Goal: Transaction & Acquisition: Book appointment/travel/reservation

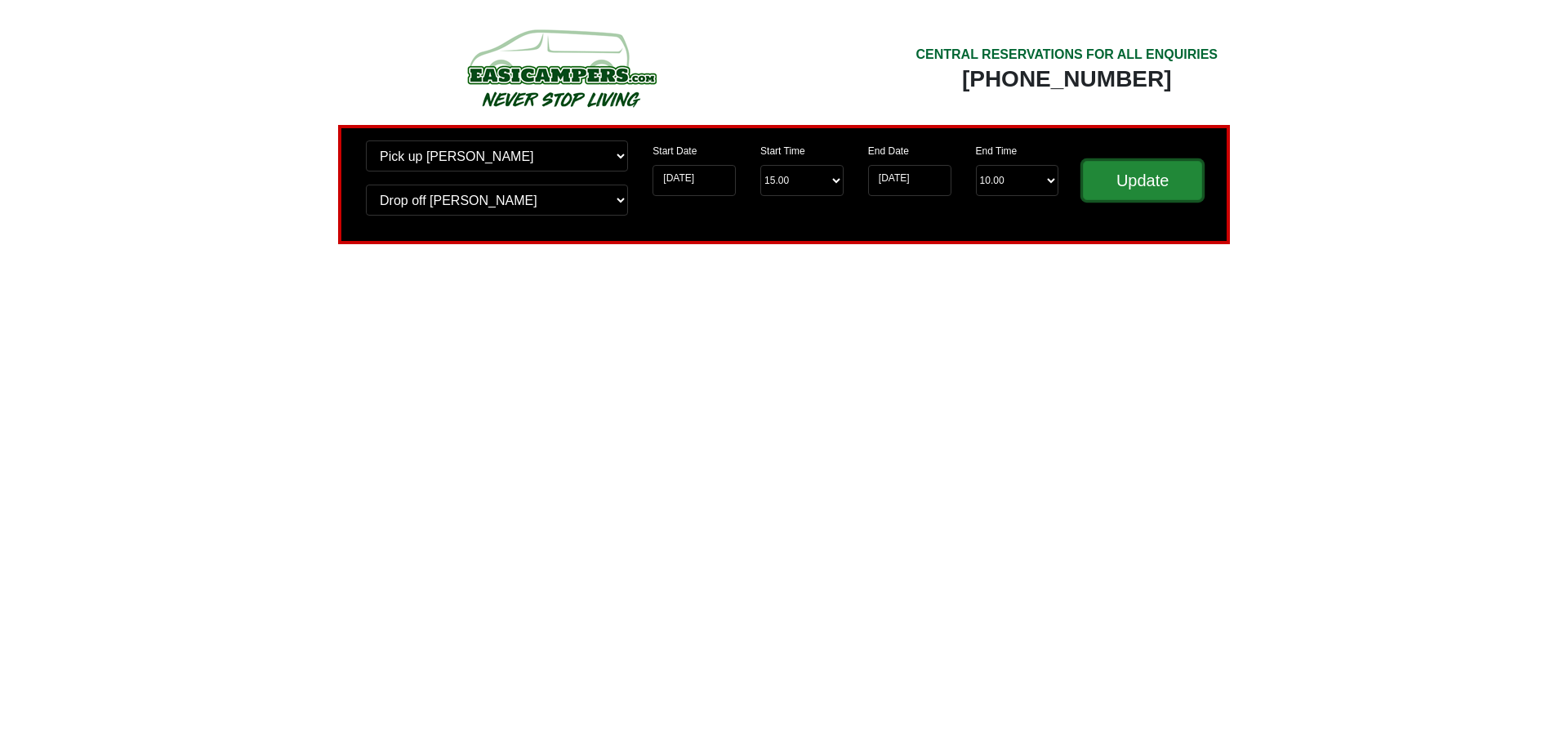
click at [1157, 189] on input "Update" at bounding box center [1142, 180] width 119 height 39
click at [1127, 167] on input "Update" at bounding box center [1142, 180] width 119 height 39
click at [1130, 182] on input "Update" at bounding box center [1142, 180] width 119 height 39
